Goal: Check status

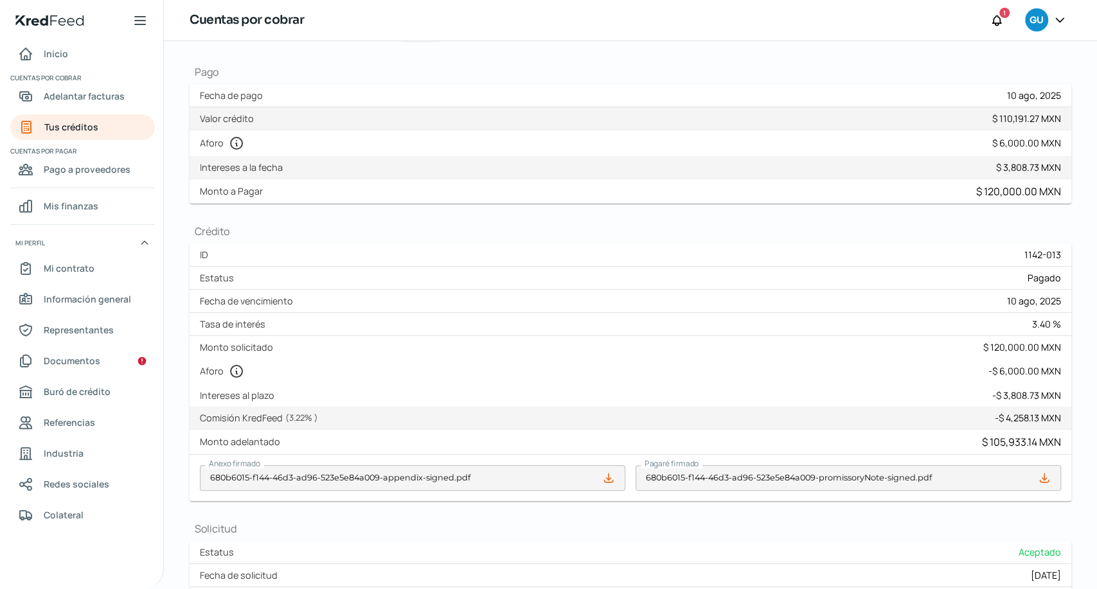
scroll to position [106, 0]
click at [1066, 399] on div "Regresar Jueves, 25 de septiembre 2025 KOHLER SANIMEX Pagado ¿Cómo registrar co…" at bounding box center [630, 390] width 933 height 911
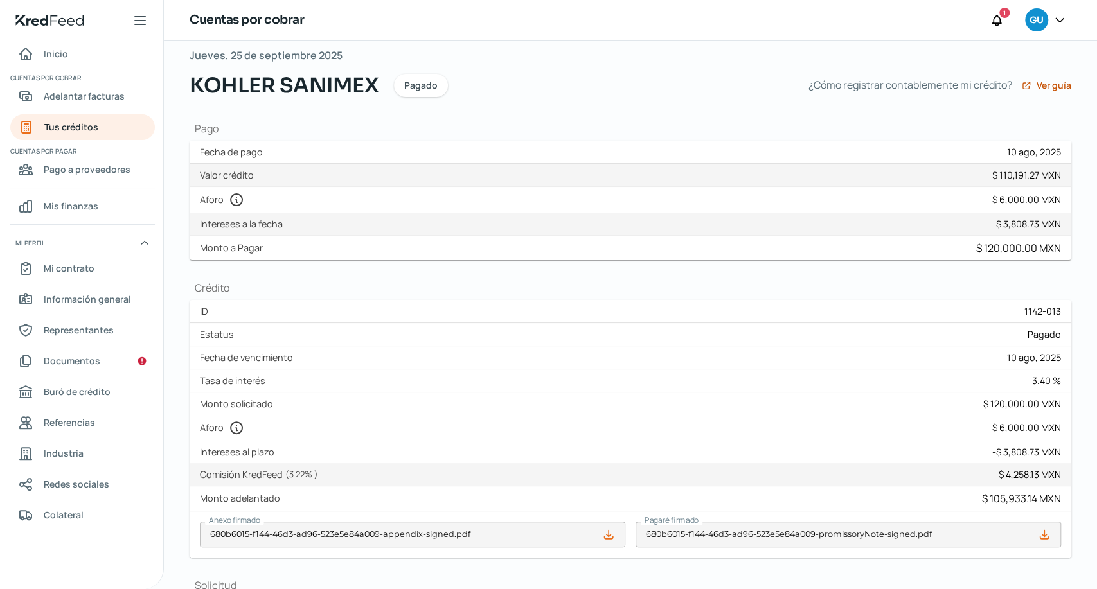
scroll to position [108, 0]
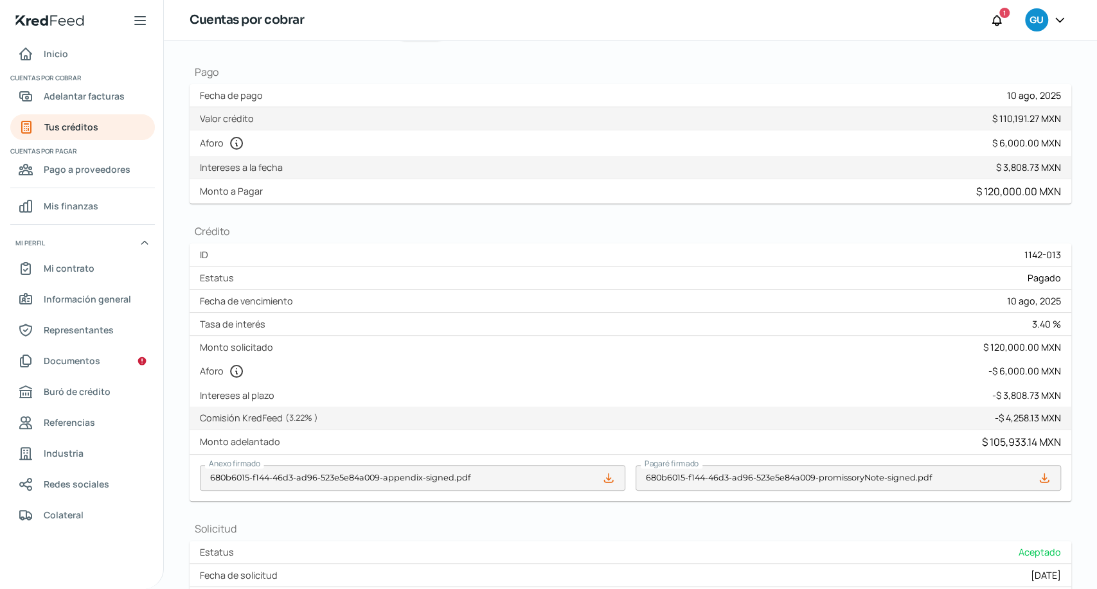
click at [798, 172] on div "Monto $ 3,808.73 MXN IVA $ 0.00 MXN ISR $ 0.00 MXN Intereses a la fecha $ 3,808…" at bounding box center [630, 167] width 881 height 23
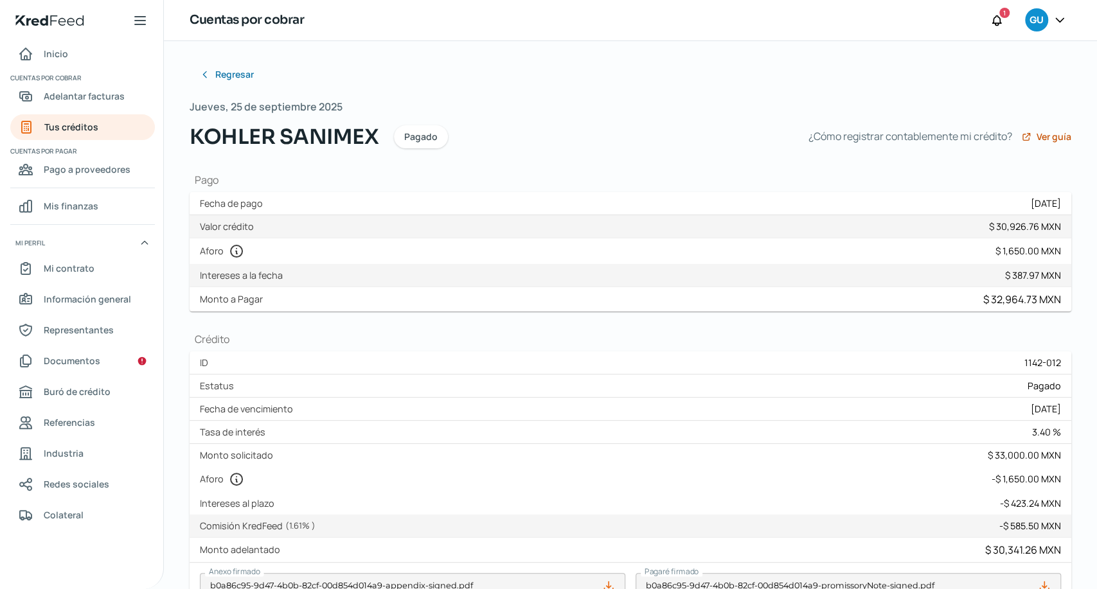
click at [982, 251] on div "Aforo $ 1,650.00 MXN" at bounding box center [630, 251] width 881 height 26
click at [1025, 305] on div "$ 32,964.73 MXN" at bounding box center [1022, 299] width 78 height 14
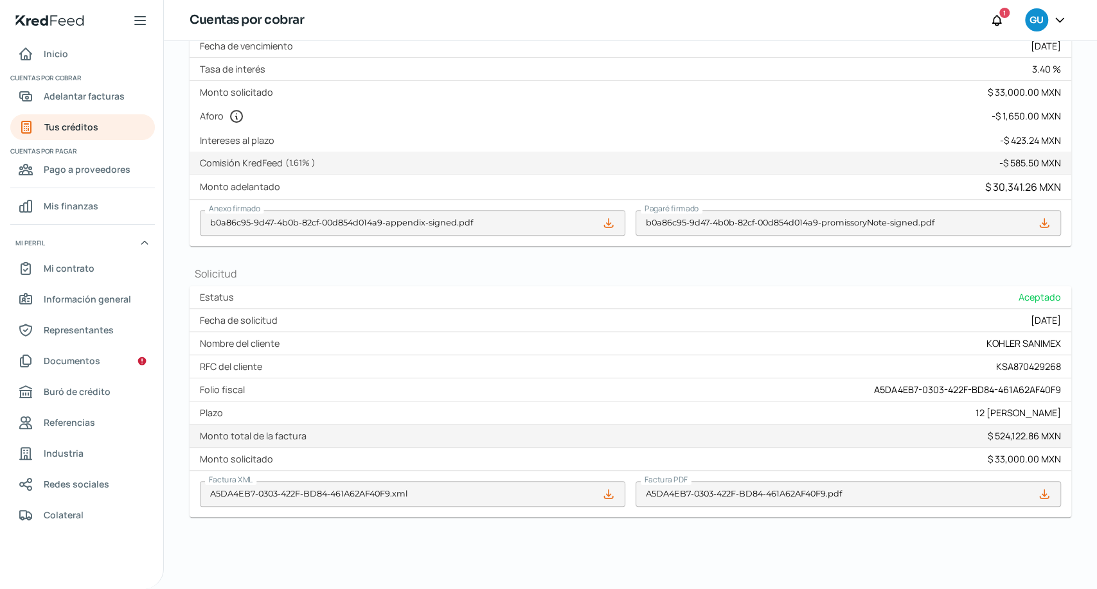
scroll to position [365, 0]
